Goal: Find specific page/section: Find specific page/section

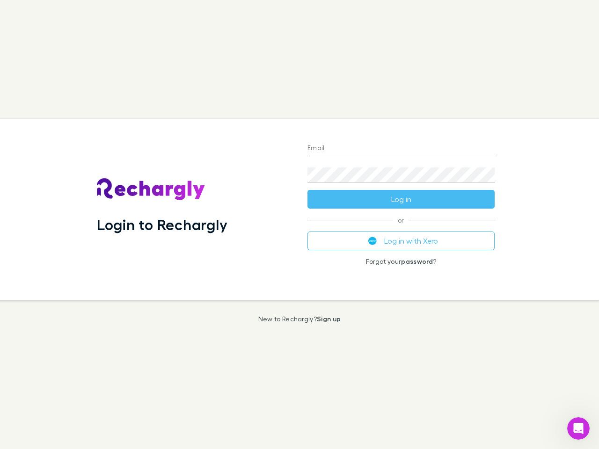
click at [300, 225] on div "Login to Rechargly" at bounding box center [194, 210] width 211 height 182
click at [401, 149] on input "Email" at bounding box center [400, 148] width 187 height 15
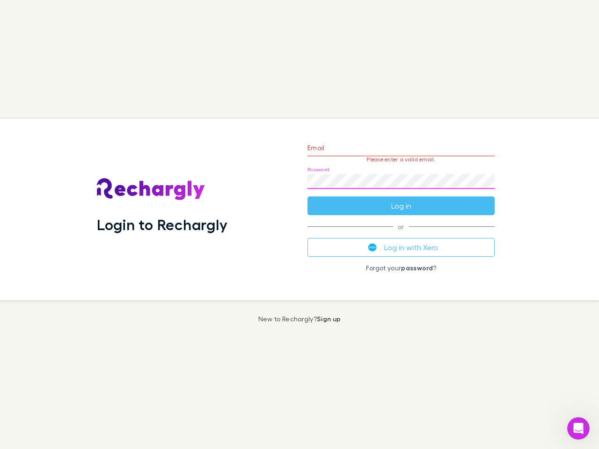
click at [401, 199] on form "Email Please enter a valid email. Password Log in" at bounding box center [400, 174] width 187 height 81
click at [401, 241] on div "Email Please enter a valid email. Password Log in or Log in with Xero Forgot yo…" at bounding box center [401, 210] width 202 height 182
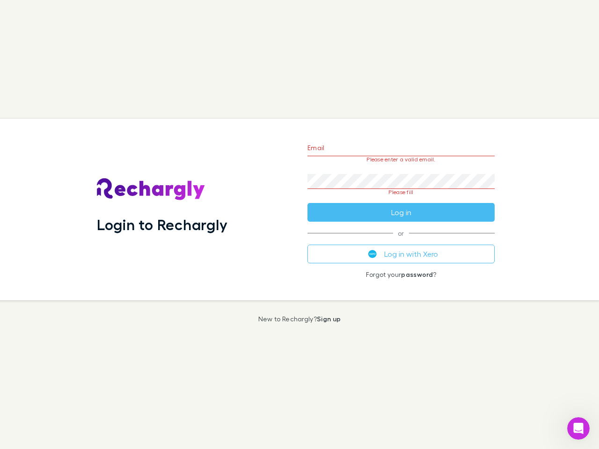
click at [578, 429] on icon "Open Intercom Messenger" at bounding box center [578, 428] width 15 height 15
